Goal: Check status: Check status

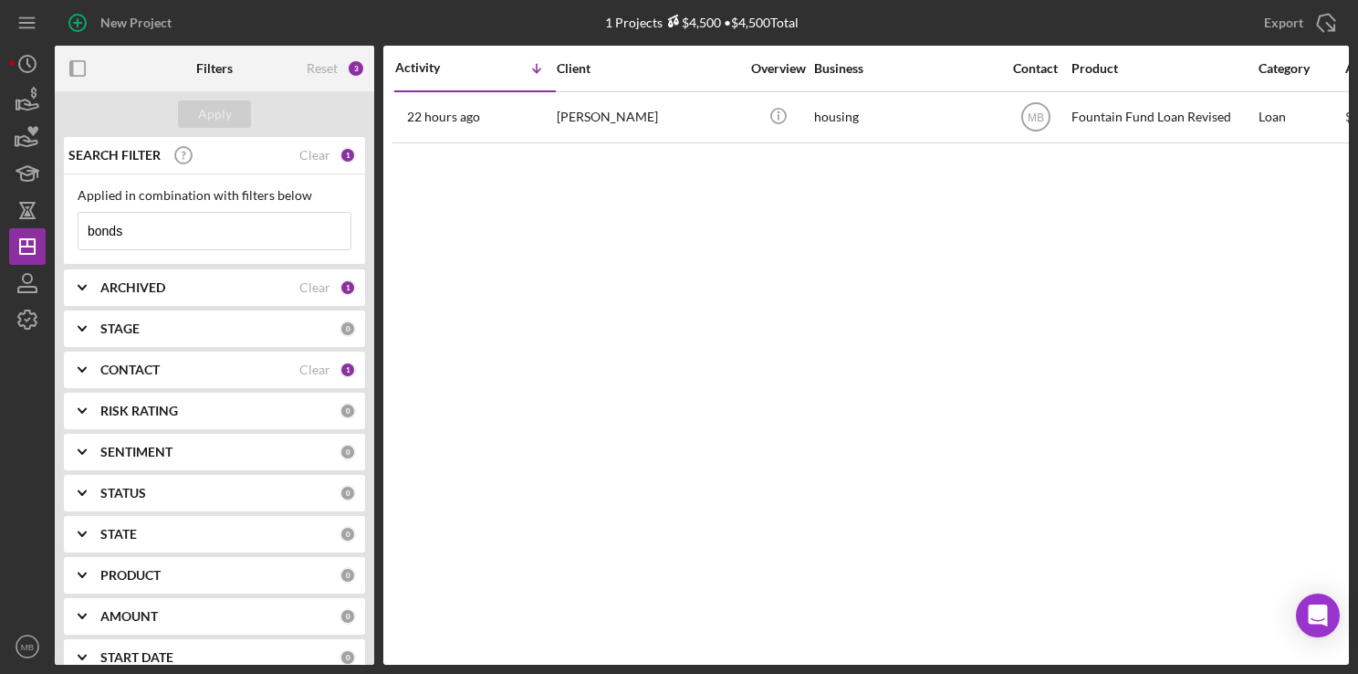
click at [215, 225] on input "bonds" at bounding box center [214, 231] width 272 height 37
type input "b"
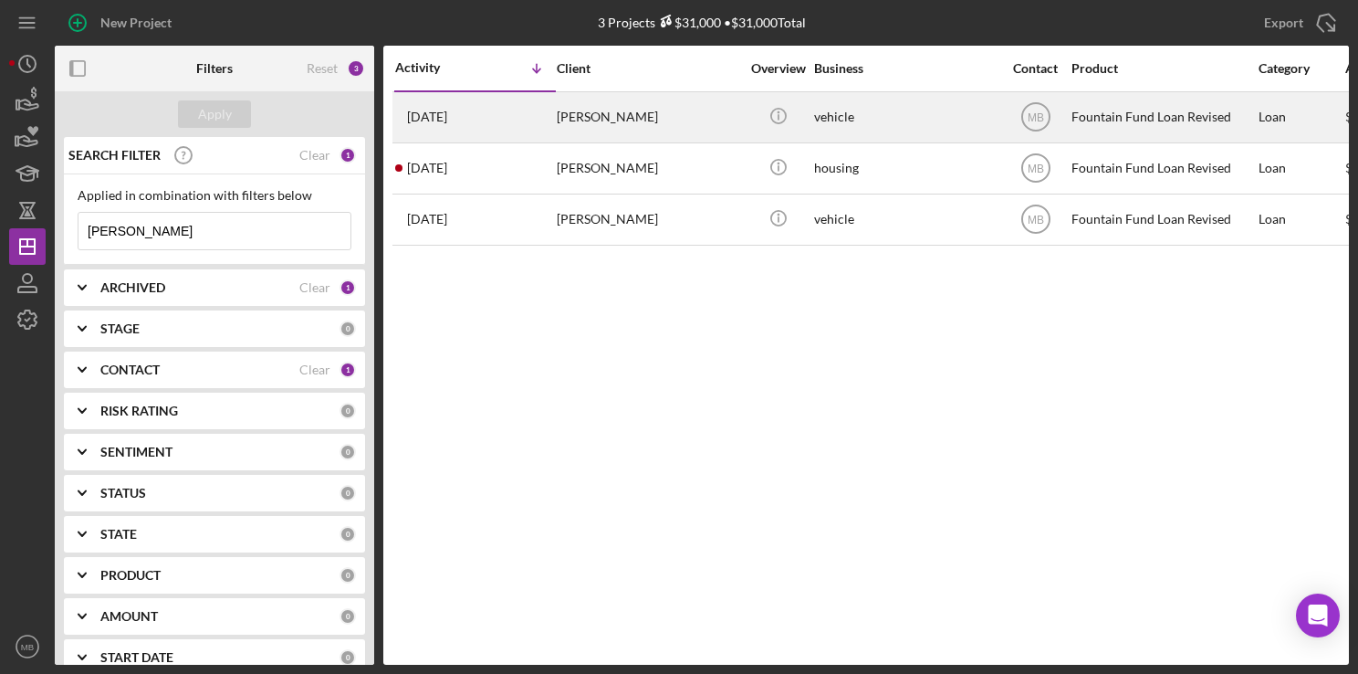
type input "[PERSON_NAME]"
click at [591, 110] on div "[PERSON_NAME]" at bounding box center [648, 117] width 183 height 48
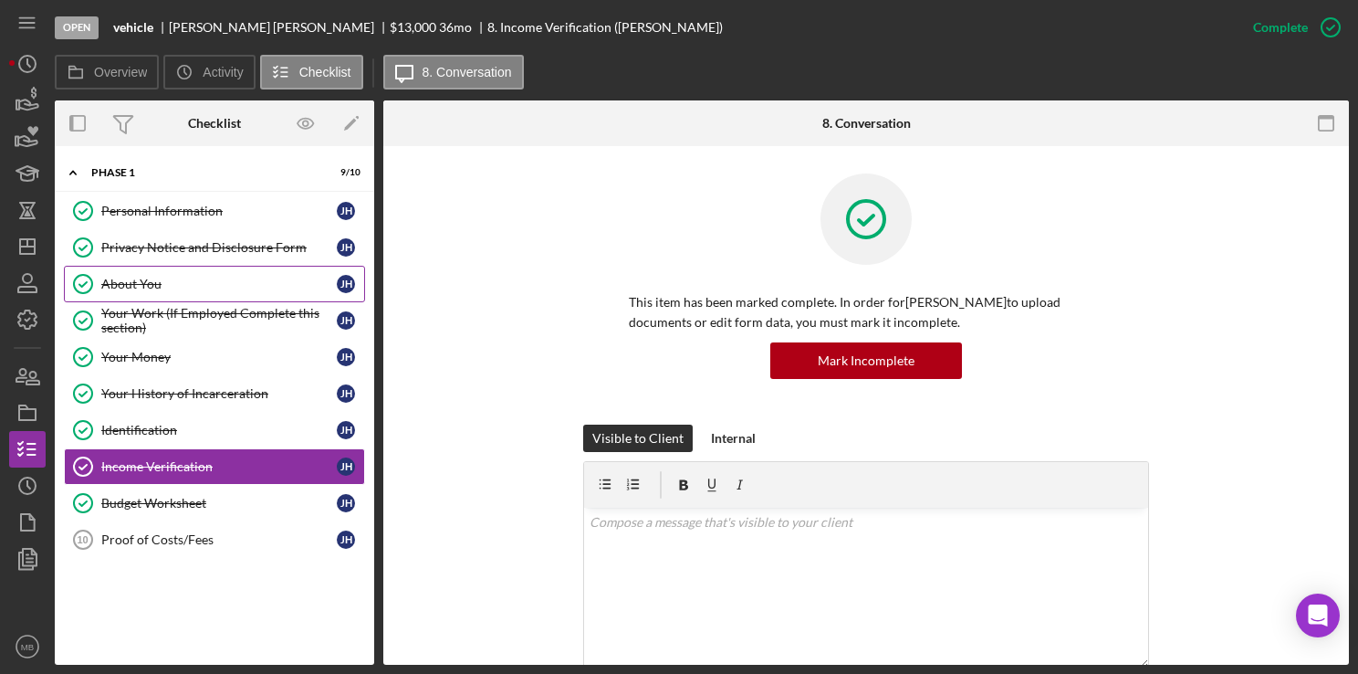
click at [253, 277] on div "About You" at bounding box center [218, 284] width 235 height 15
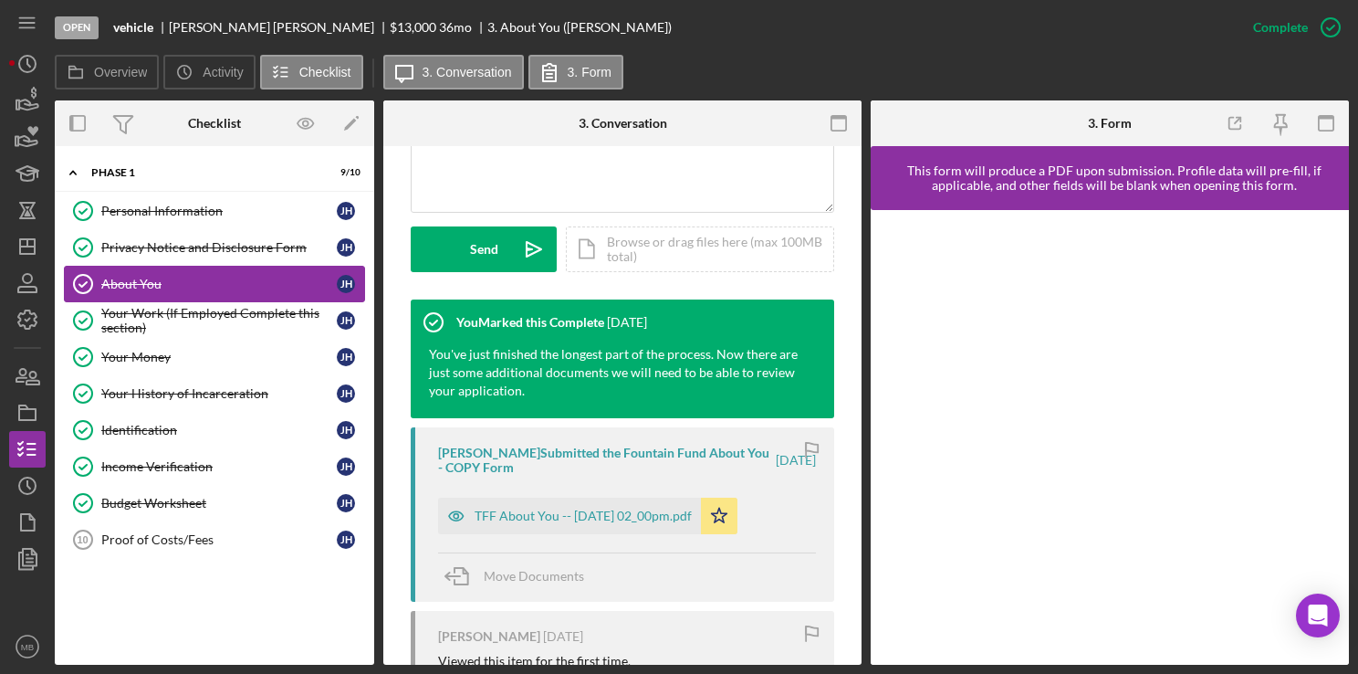
scroll to position [480, 0]
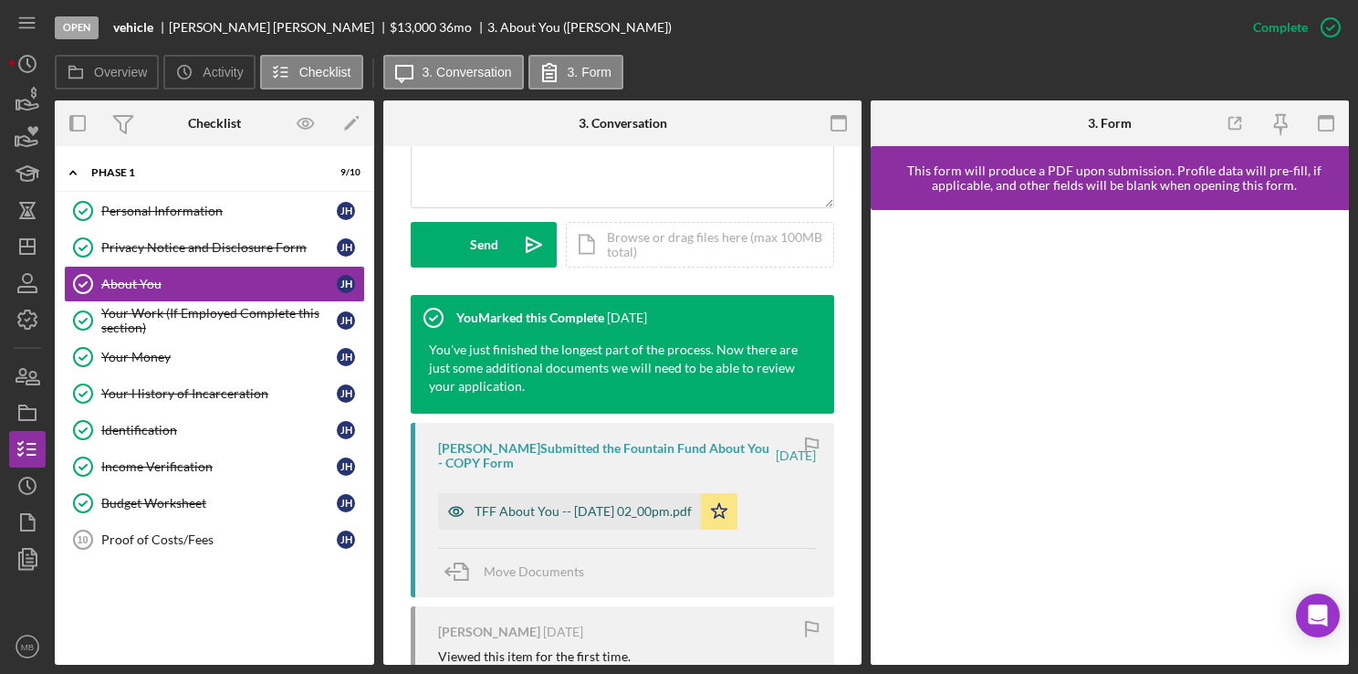
click at [639, 520] on div "TFF About You -- [DATE] 02_00pm.pdf" at bounding box center [569, 511] width 263 height 37
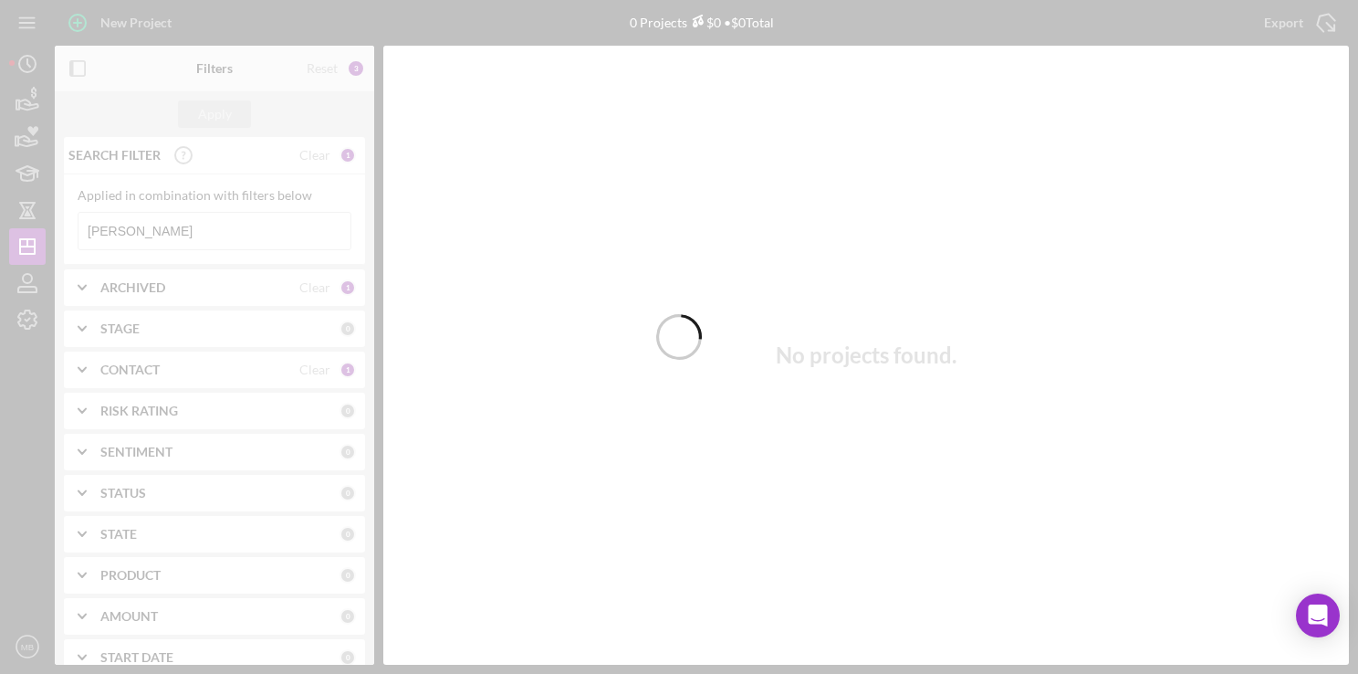
click at [298, 235] on div at bounding box center [679, 337] width 1358 height 674
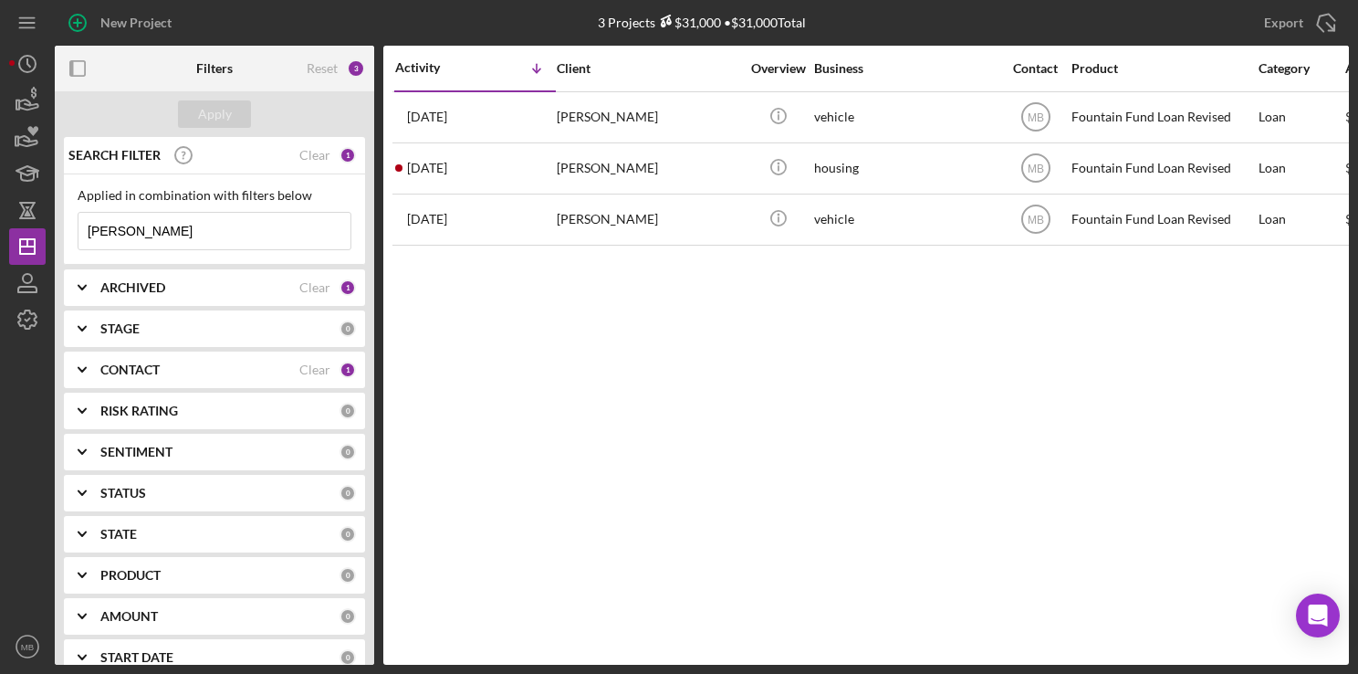
click at [281, 235] on input "[PERSON_NAME]" at bounding box center [214, 231] width 272 height 37
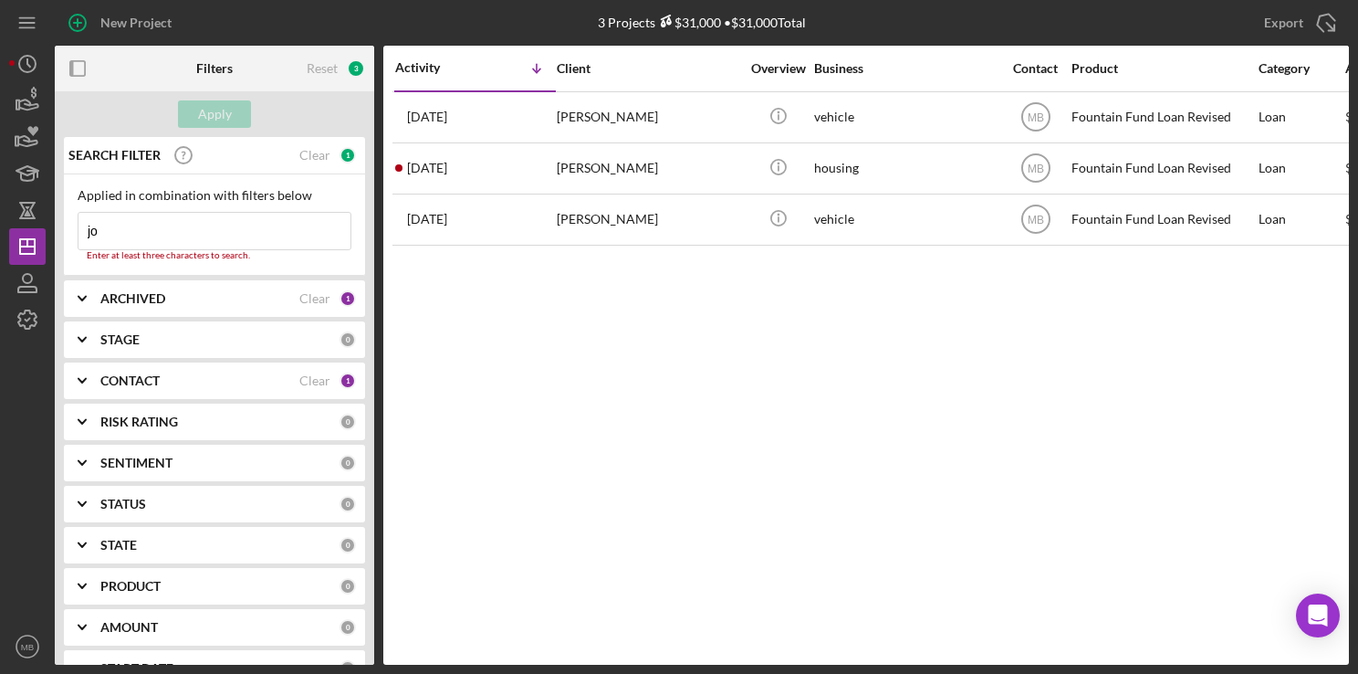
type input "j"
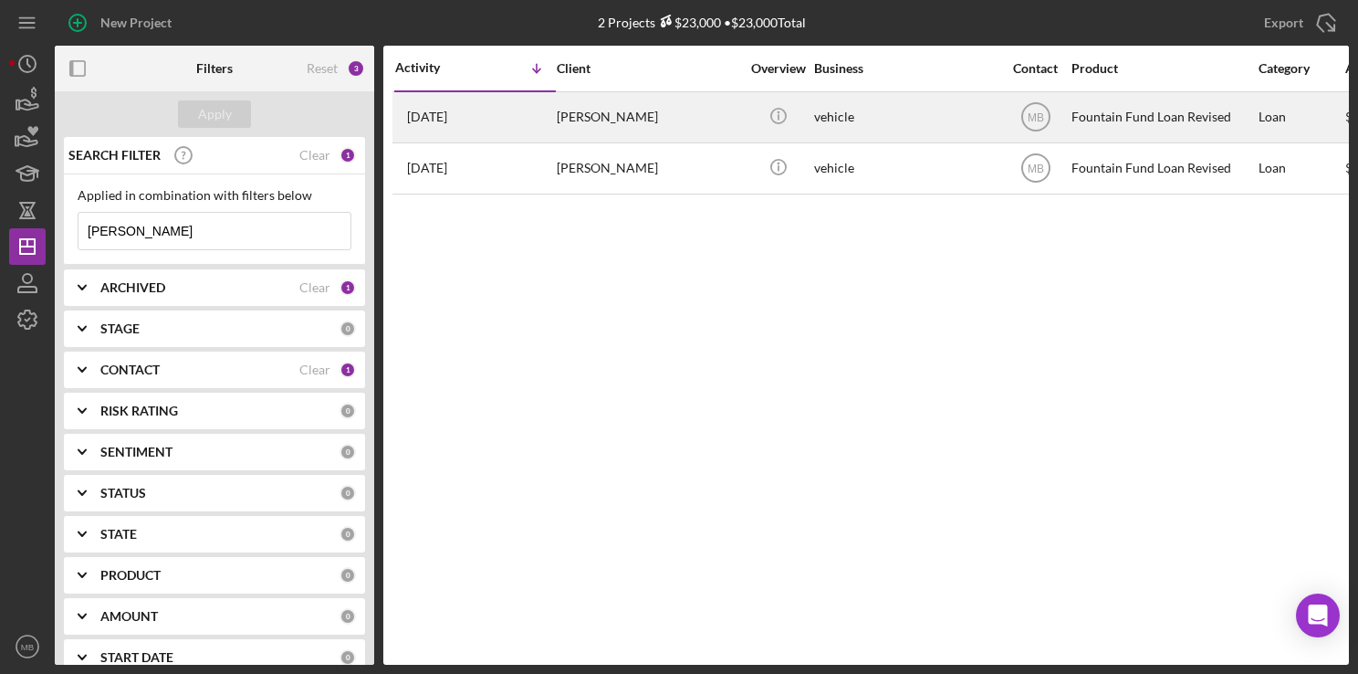
type input "[PERSON_NAME]"
click at [660, 110] on div "[PERSON_NAME]" at bounding box center [648, 117] width 183 height 48
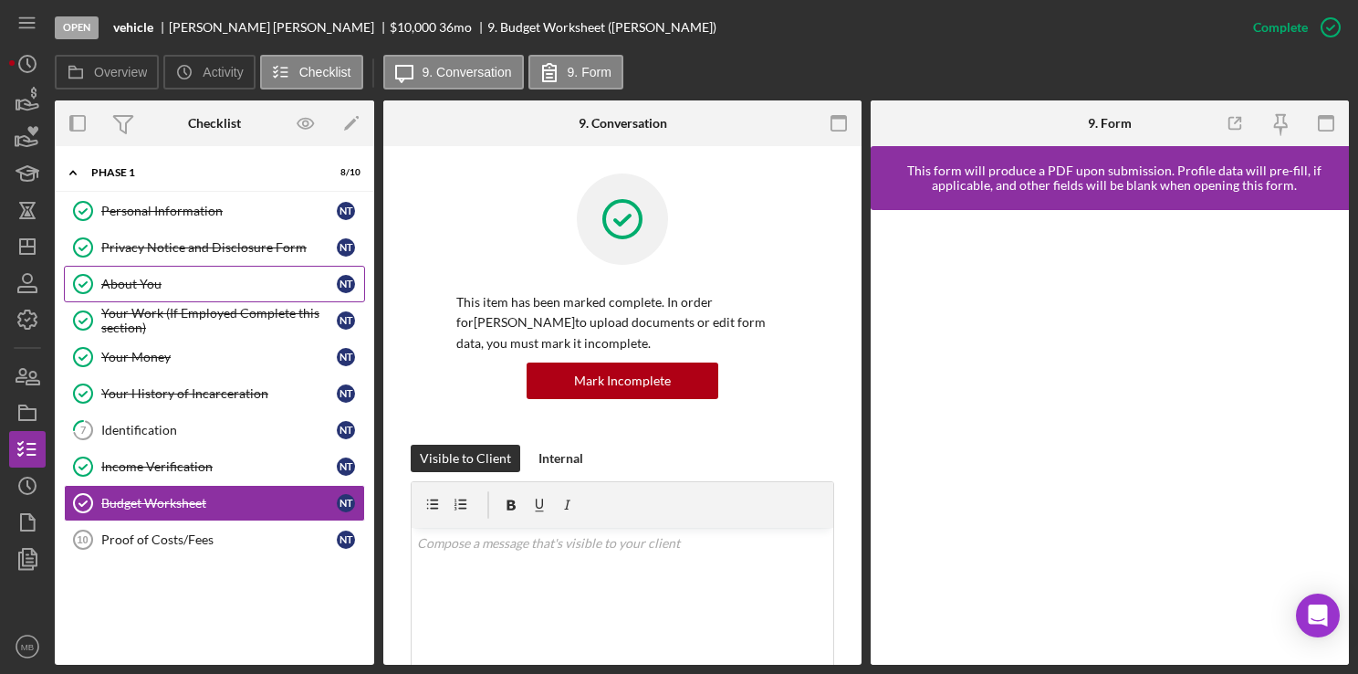
click at [157, 280] on div "About You" at bounding box center [218, 284] width 235 height 15
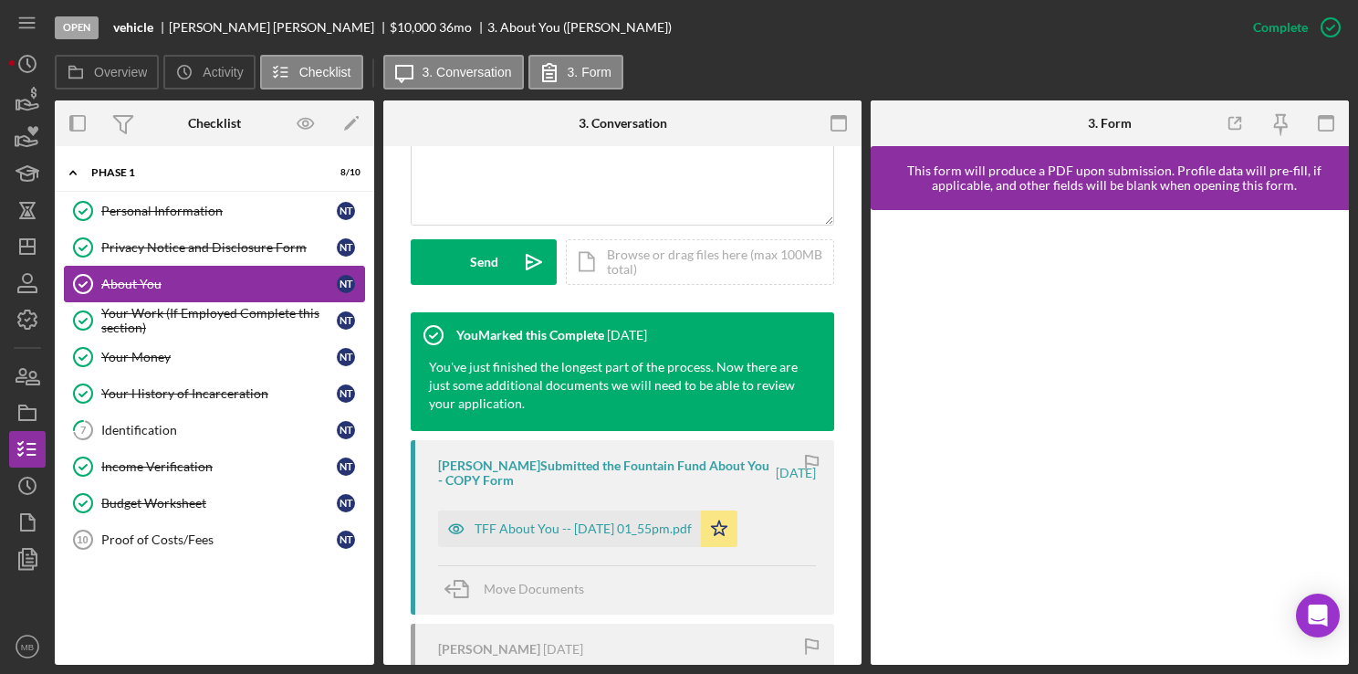
scroll to position [589, 0]
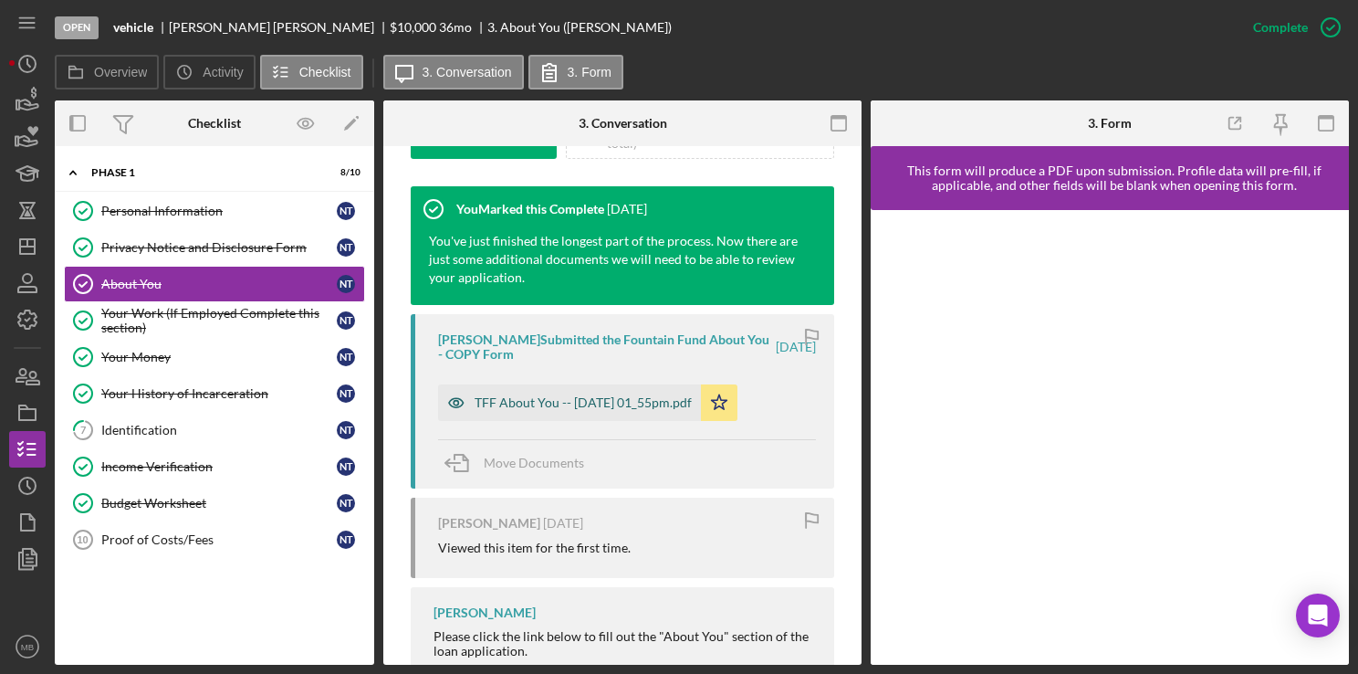
click at [636, 398] on div "TFF About You -- [DATE] 01_55pm.pdf" at bounding box center [583, 402] width 217 height 15
